Goal: Information Seeking & Learning: Learn about a topic

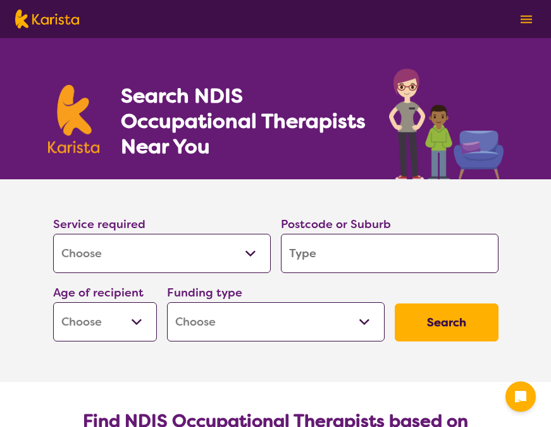
select select "[MEDICAL_DATA]"
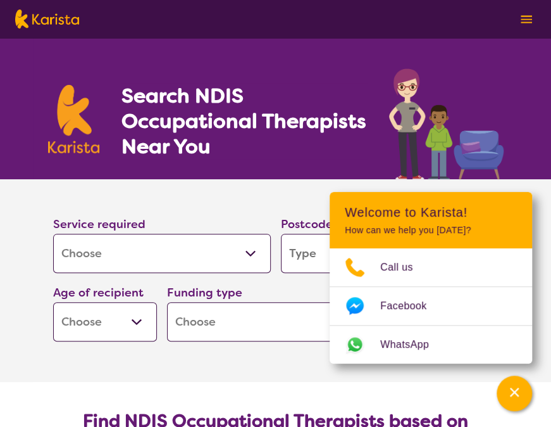
click at [312, 253] on input "search" at bounding box center [390, 253] width 218 height 39
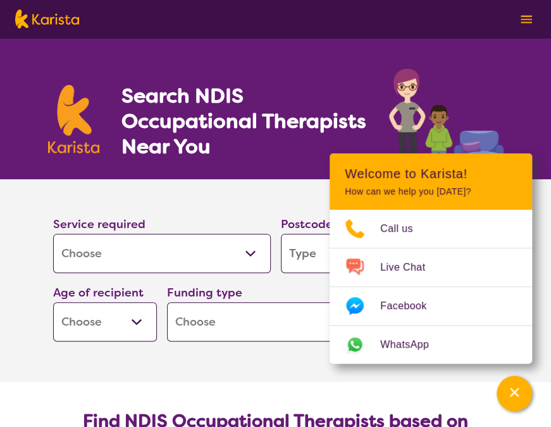
type input "a"
type input "al"
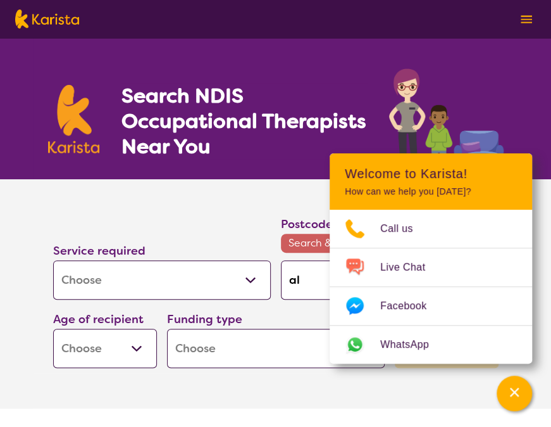
type input "ale"
click at [310, 279] on input "ale" at bounding box center [390, 279] width 218 height 39
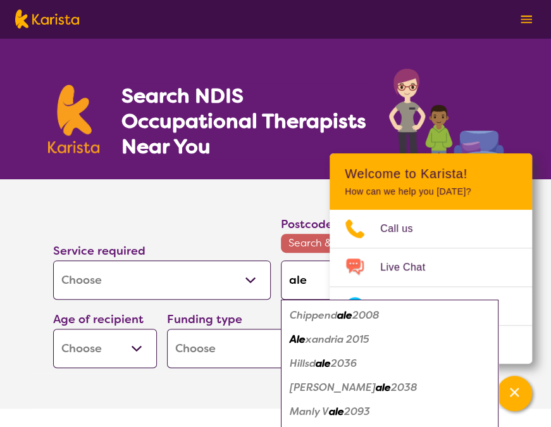
type input "[PERSON_NAME]"
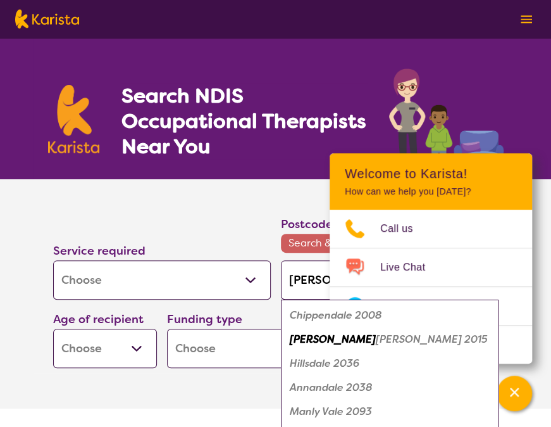
type input "alexa"
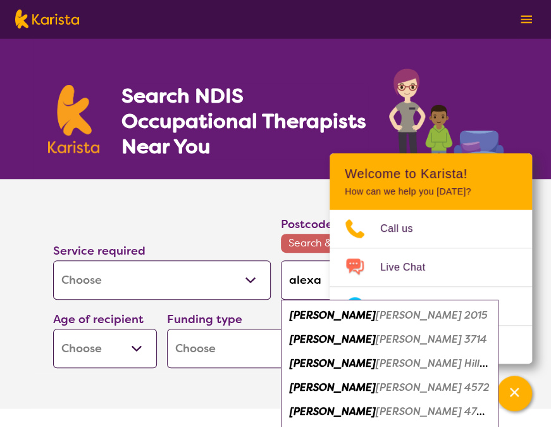
type input "alexan"
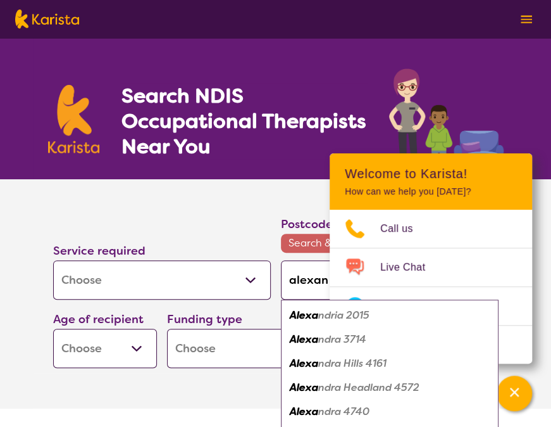
type input "alexand"
type input "[PERSON_NAME]"
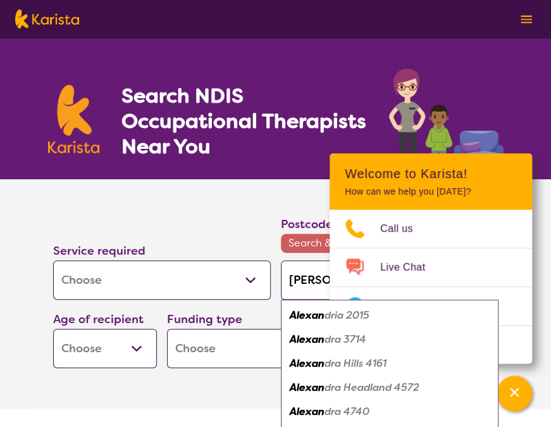
type input "[PERSON_NAME]"
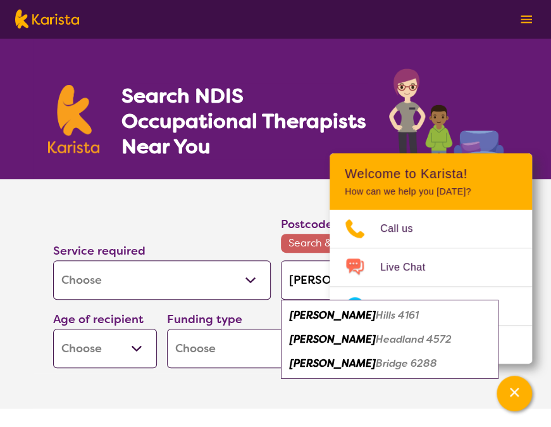
click at [327, 313] on em "[PERSON_NAME]" at bounding box center [333, 314] width 86 height 13
type input "4161"
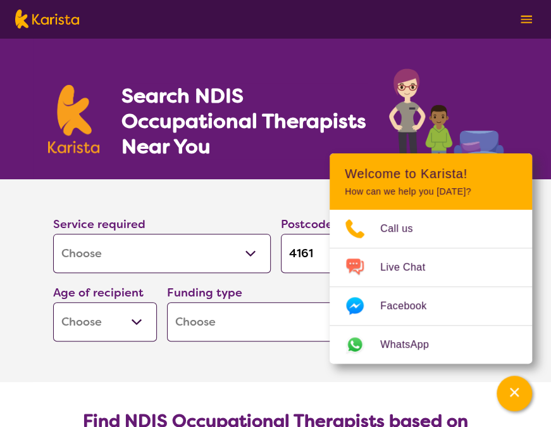
click at [195, 356] on section "Service required Allied Health Assistant Assessment ([MEDICAL_DATA] or [MEDICAL…" at bounding box center [276, 280] width 507 height 203
click at [240, 197] on section "Service required Allied Health Assistant Assessment ([MEDICAL_DATA] or [MEDICAL…" at bounding box center [276, 262] width 486 height 167
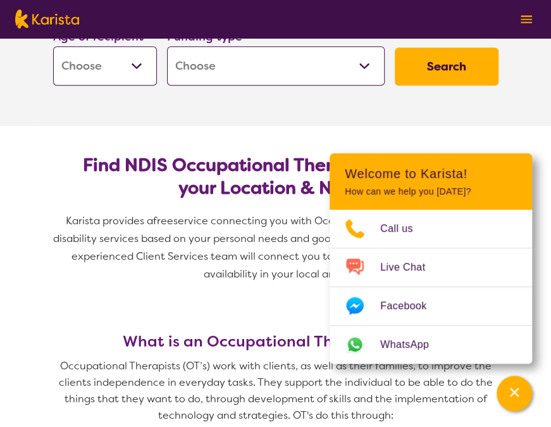
scroll to position [257, 0]
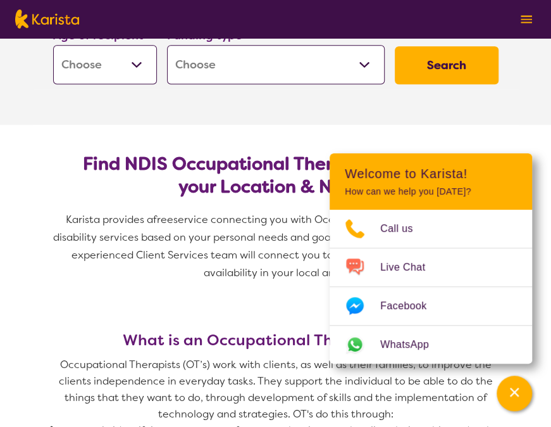
click at [451, 52] on button "Search" at bounding box center [447, 65] width 104 height 38
click at [134, 63] on select "Early Childhood - 0 to 9 Child - 10 to 11 Adolescent - 12 to 17 Adult - 18 to 6…" at bounding box center [105, 64] width 104 height 39
select select "AD"
click at [53, 45] on select "Early Childhood - 0 to 9 Child - 10 to 11 Adolescent - 12 to 17 Adult - 18 to 6…" at bounding box center [105, 64] width 104 height 39
select select "AD"
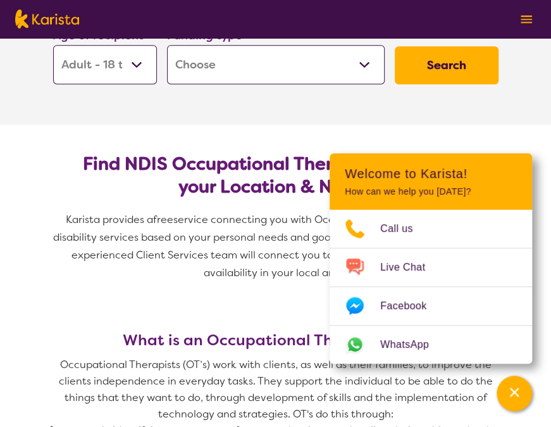
click at [455, 59] on button "Search" at bounding box center [447, 65] width 104 height 38
click at [356, 60] on select "Home Care Package (HCP) National Disability Insurance Scheme (NDIS) I don't know" at bounding box center [276, 64] width 218 height 39
select select "NDIS"
click at [167, 45] on select "Home Care Package (HCP) National Disability Insurance Scheme (NDIS) I don't know" at bounding box center [276, 64] width 218 height 39
select select "NDIS"
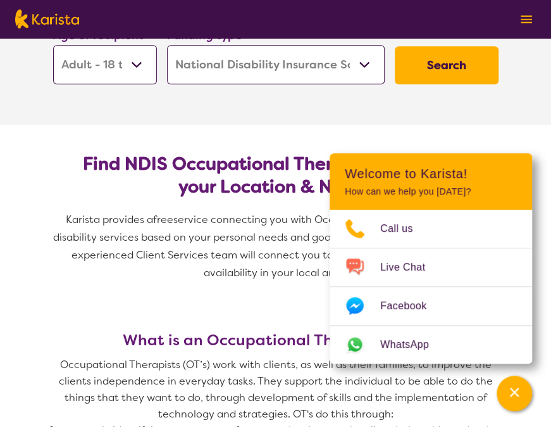
click at [451, 61] on button "Search" at bounding box center [447, 65] width 104 height 38
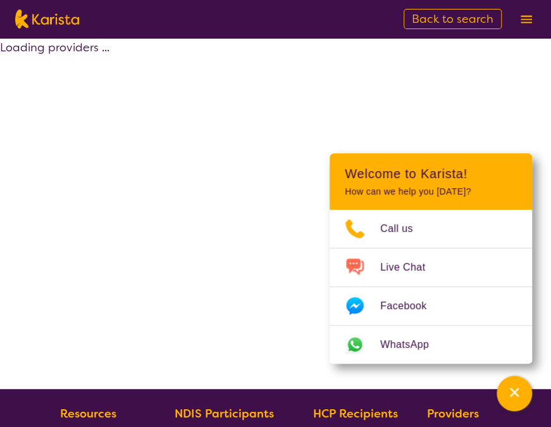
select select "by_score"
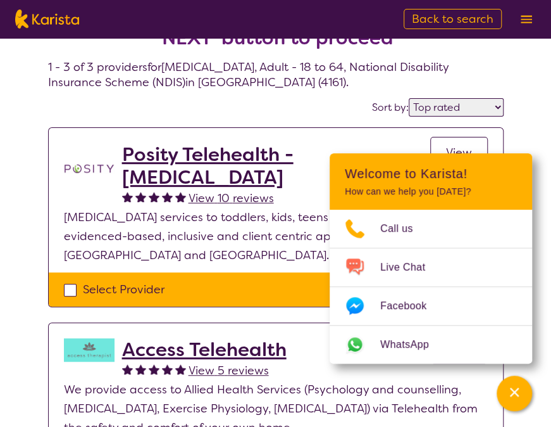
scroll to position [2, 0]
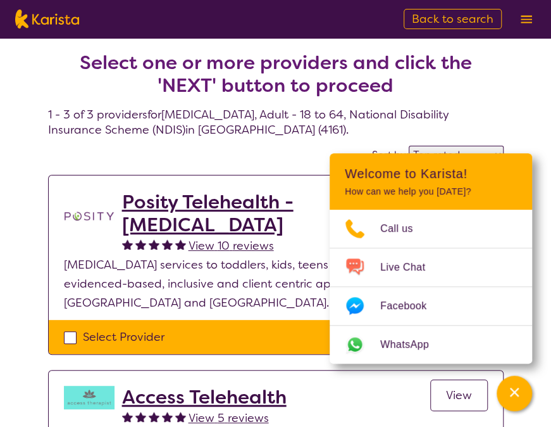
select select "[MEDICAL_DATA]"
select select "AD"
select select "NDIS"
select select "[MEDICAL_DATA]"
select select "AD"
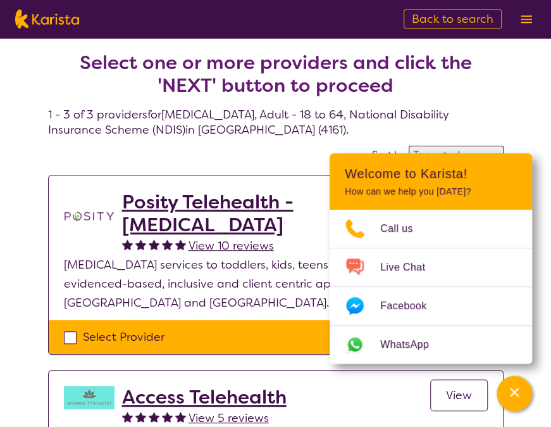
select select "NDIS"
